Goal: Obtain resource: Obtain resource

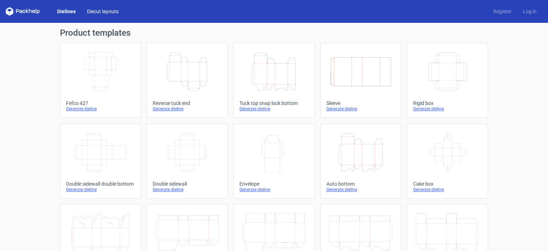
click at [106, 11] on link "Diecut layouts" at bounding box center [102, 11] width 43 height 7
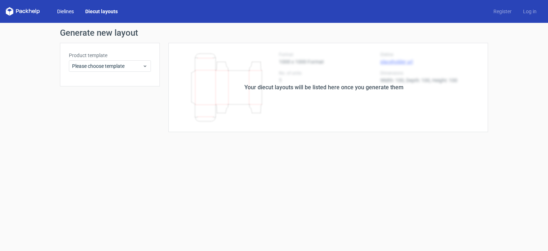
click at [70, 14] on link "Dielines" at bounding box center [65, 11] width 28 height 7
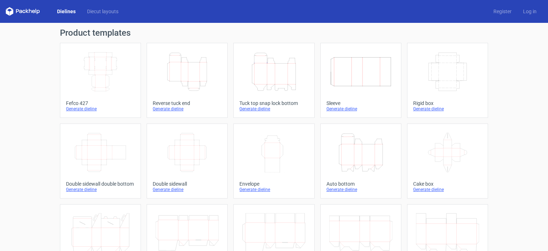
click at [241, 106] on div "Generate dieline" at bounding box center [274, 109] width 69 height 6
